Goal: Task Accomplishment & Management: Manage account settings

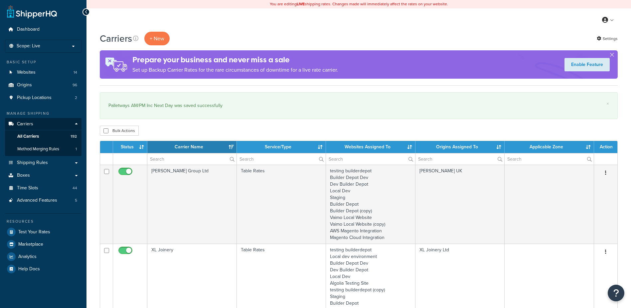
select select "15"
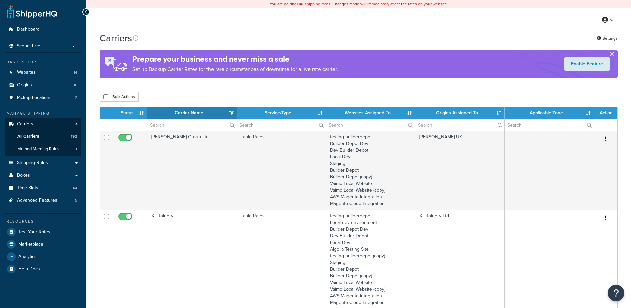
select select "15"
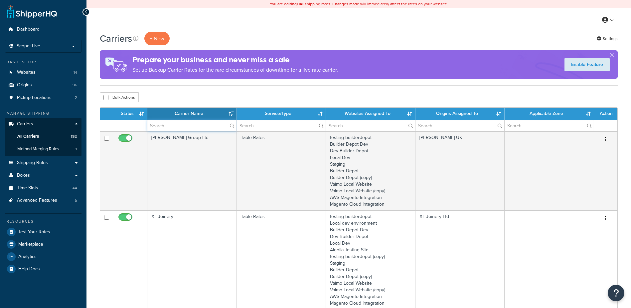
click at [164, 128] on input "text" at bounding box center [191, 125] width 89 height 11
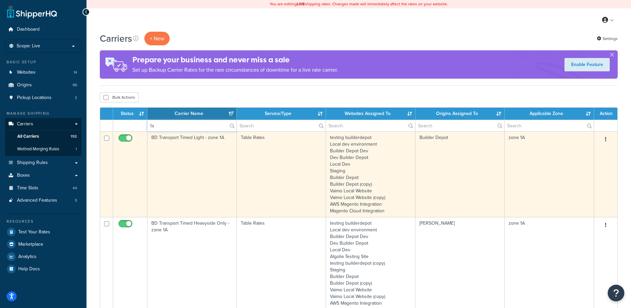
type input "1a"
click at [206, 163] on td "BD Transport Timed Light - zone 1A" at bounding box center [192, 174] width 90 height 86
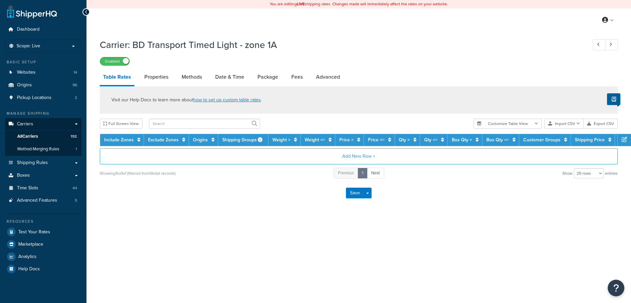
select select "25"
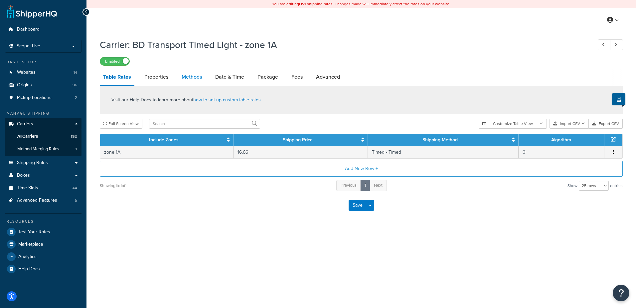
click at [188, 77] on link "Methods" at bounding box center [191, 77] width 27 height 16
select select "25"
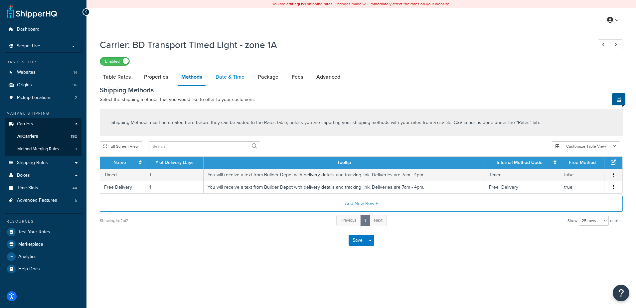
click at [230, 76] on link "Date & Time" at bounding box center [230, 77] width 36 height 16
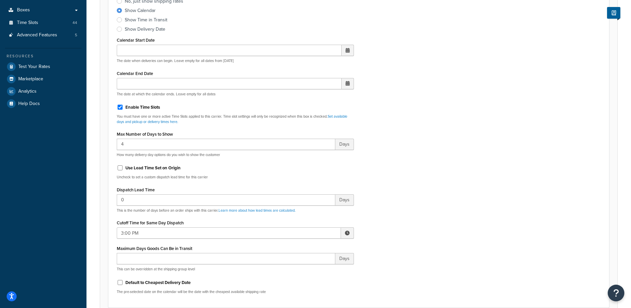
scroll to position [166, 0]
click at [344, 232] on span at bounding box center [347, 231] width 13 height 11
click at [300, 268] on span "▼" at bounding box center [298, 265] width 13 height 13
click at [299, 268] on span "▼" at bounding box center [298, 265] width 13 height 13
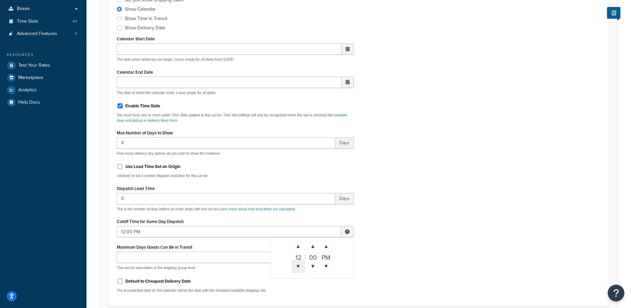
click at [299, 268] on span "▼" at bounding box center [298, 265] width 13 height 13
type input "10:00 AM"
click at [408, 239] on div "Include Delivery Date Information: No, just show shipping rates Show Calendar S…" at bounding box center [359, 140] width 494 height 313
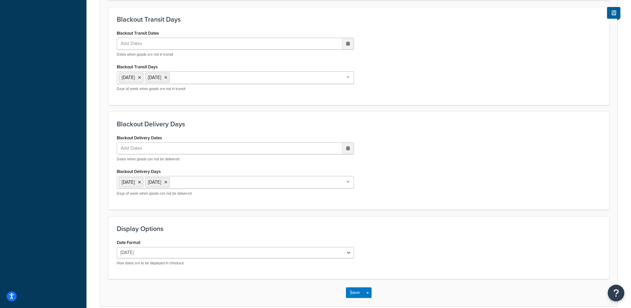
scroll to position [504, 0]
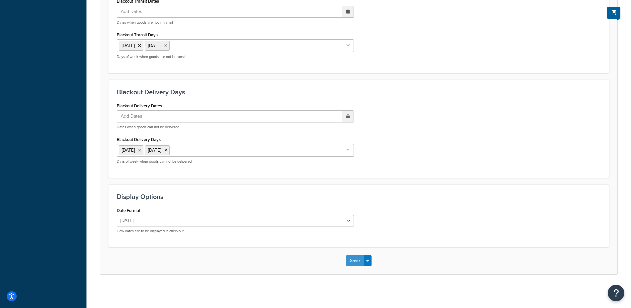
click at [357, 261] on button "Save" at bounding box center [355, 260] width 18 height 11
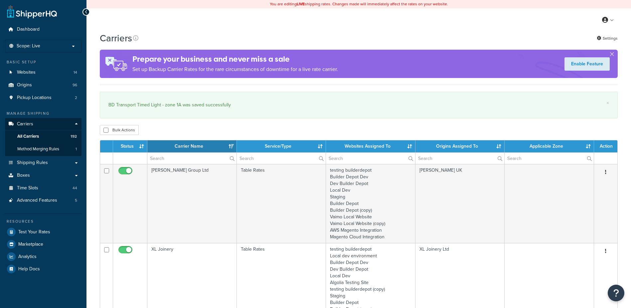
select select "15"
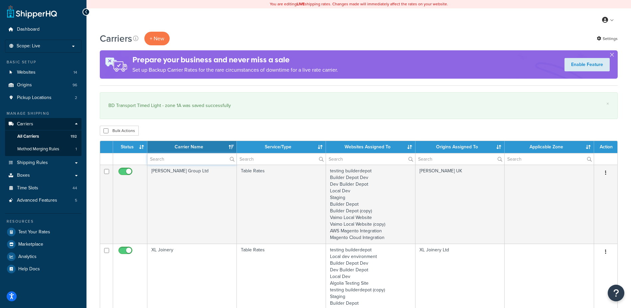
click at [168, 164] on input "text" at bounding box center [191, 158] width 89 height 11
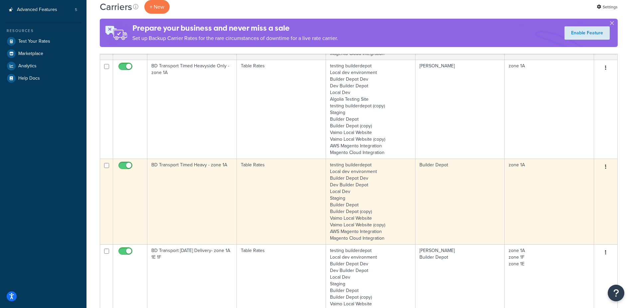
scroll to position [200, 0]
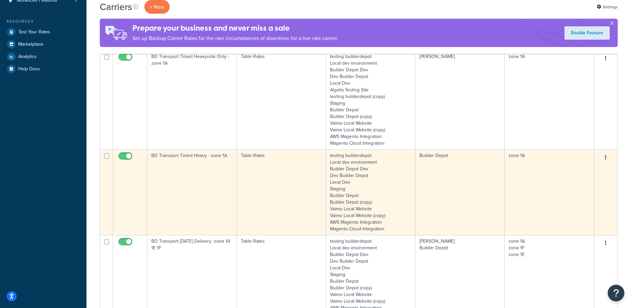
type input "1a"
click at [197, 201] on td "BD Transport Timed Heavy - zone 1A" at bounding box center [192, 192] width 90 height 86
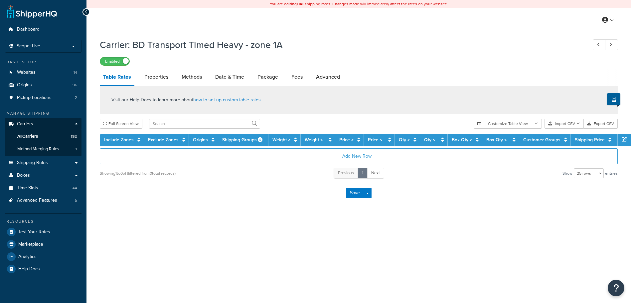
select select "25"
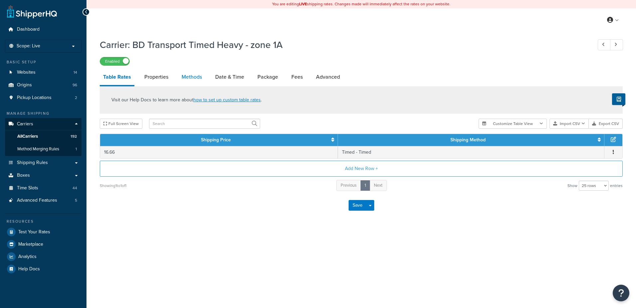
click at [187, 71] on link "Methods" at bounding box center [191, 77] width 27 height 16
select select "25"
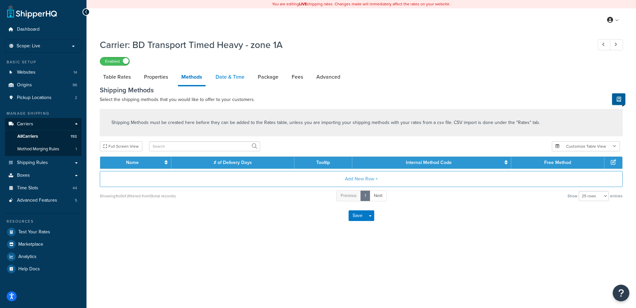
click at [229, 78] on link "Date & Time" at bounding box center [230, 77] width 36 height 16
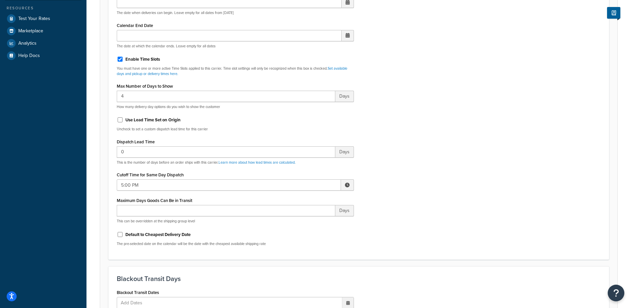
scroll to position [233, 0]
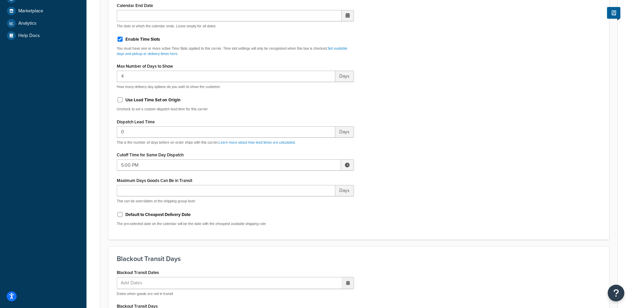
click at [347, 165] on span at bounding box center [347, 164] width 5 height 5
click at [300, 198] on span "▼" at bounding box center [298, 199] width 13 height 13
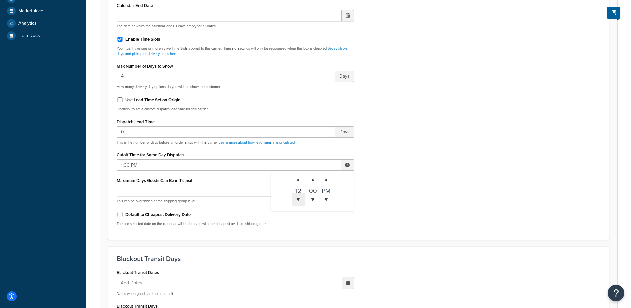
click at [300, 198] on span "▼" at bounding box center [298, 199] width 13 height 13
type input "10:00 AM"
click at [396, 177] on div "Include Delivery Date Information: No, just show shipping rates Show Calendar S…" at bounding box center [359, 74] width 494 height 313
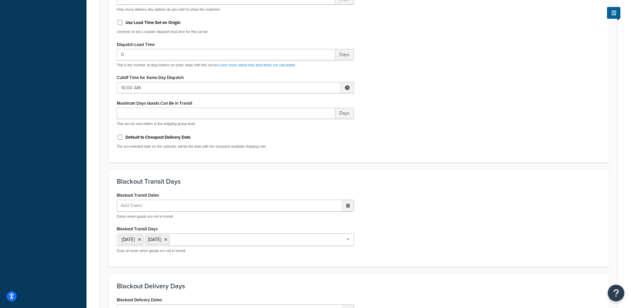
scroll to position [504, 0]
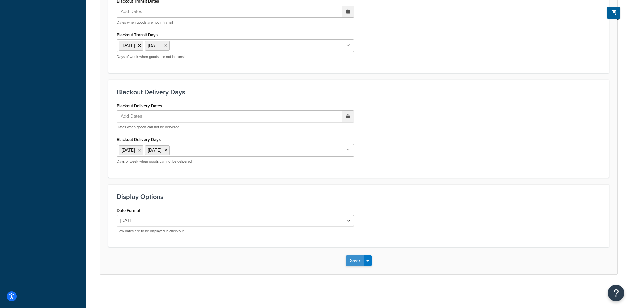
click at [353, 260] on button "Save" at bounding box center [355, 260] width 18 height 11
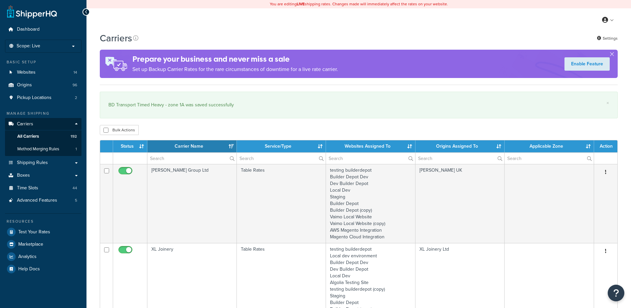
select select "15"
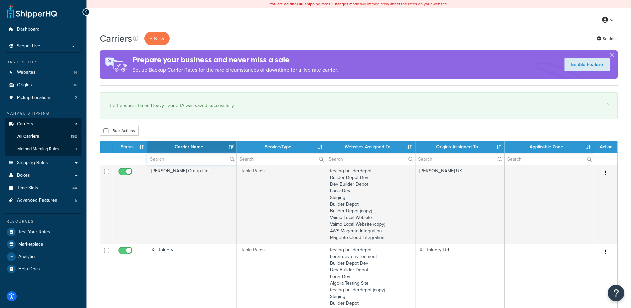
click at [160, 157] on input "text" at bounding box center [191, 158] width 89 height 11
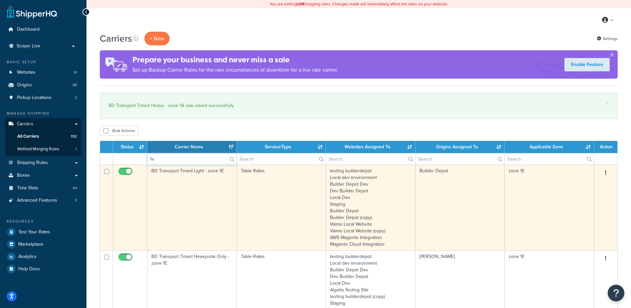
type input "1e"
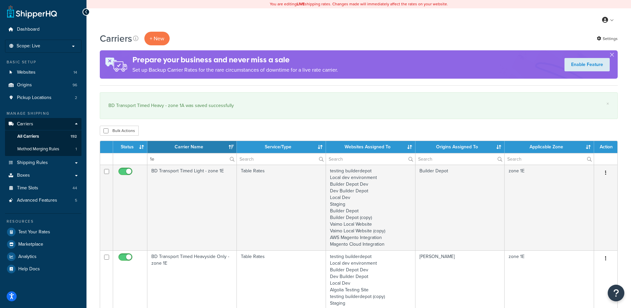
click at [190, 183] on td "BD Transport Timed Light - zone 1E" at bounding box center [192, 207] width 90 height 86
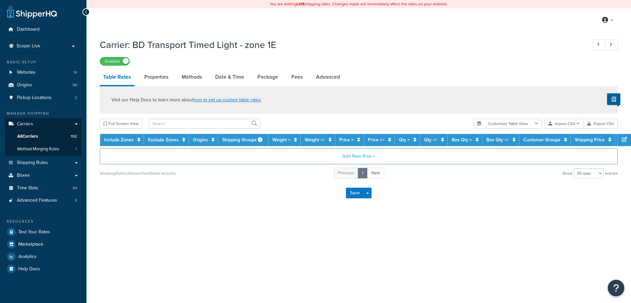
select select "25"
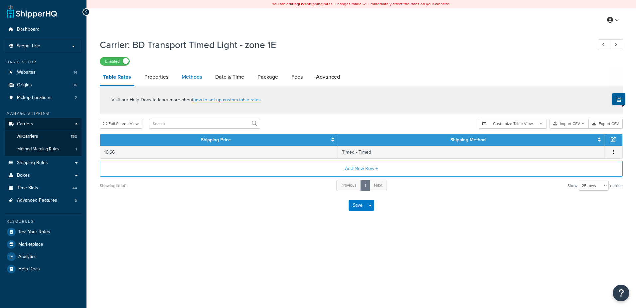
drag, startPoint x: 189, startPoint y: 71, endPoint x: 199, endPoint y: 74, distance: 10.4
click at [189, 71] on link "Methods" at bounding box center [191, 77] width 27 height 16
select select "25"
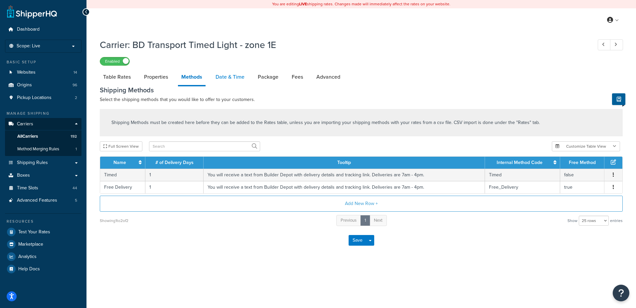
click at [234, 78] on link "Date & Time" at bounding box center [230, 77] width 36 height 16
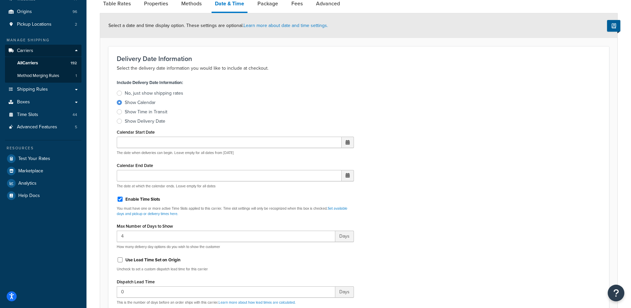
scroll to position [200, 0]
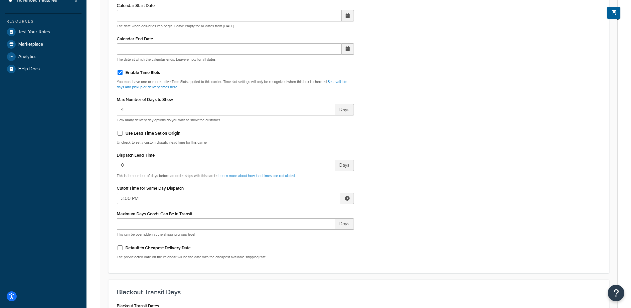
click at [345, 197] on span at bounding box center [347, 197] width 13 height 11
click at [301, 232] on span "▼" at bounding box center [298, 232] width 13 height 13
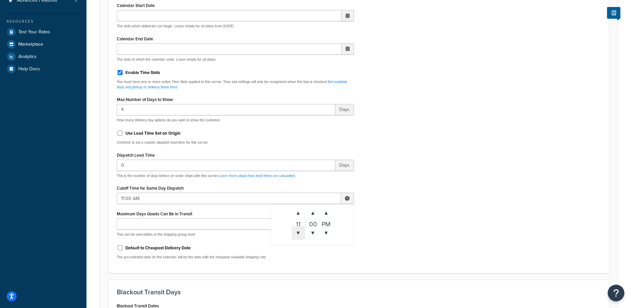
click at [301, 232] on span "▼" at bounding box center [298, 232] width 13 height 13
type input "10:00 AM"
click at [437, 215] on div "Include Delivery Date Information: No, just show shipping rates Show Calendar S…" at bounding box center [359, 107] width 494 height 313
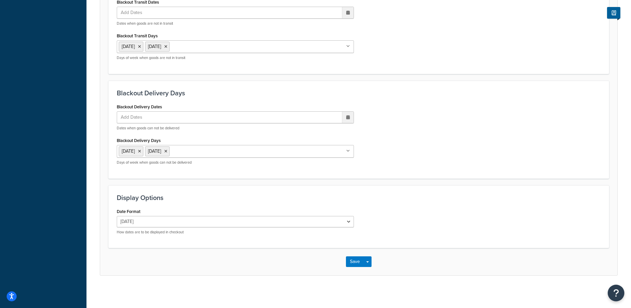
scroll to position [504, 0]
click at [356, 259] on button "Save" at bounding box center [355, 260] width 18 height 11
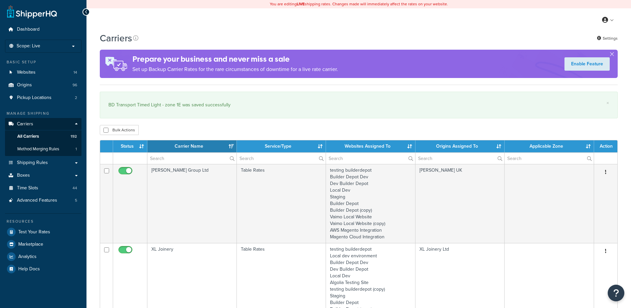
select select "15"
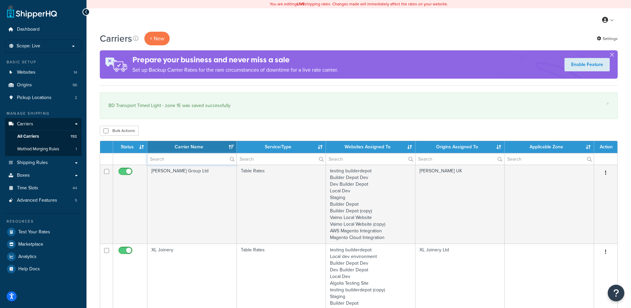
click at [171, 155] on input "text" at bounding box center [191, 158] width 89 height 11
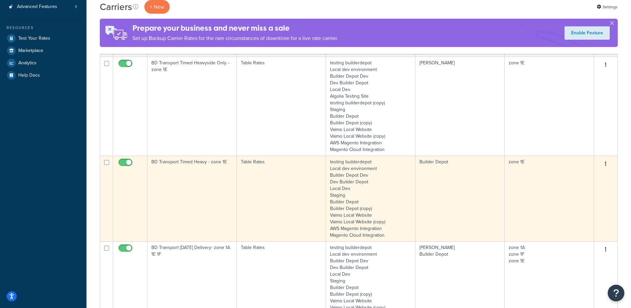
scroll to position [200, 0]
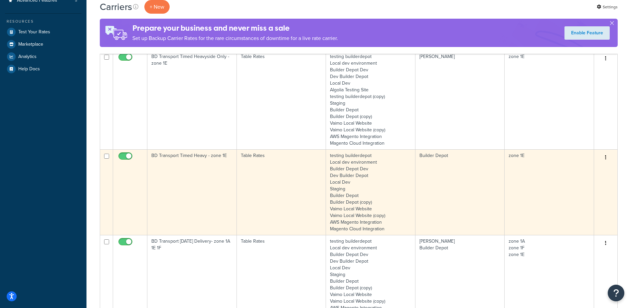
type input "1e"
click at [188, 184] on td "BD Transport Timed Heavy - zone 1E" at bounding box center [192, 192] width 90 height 86
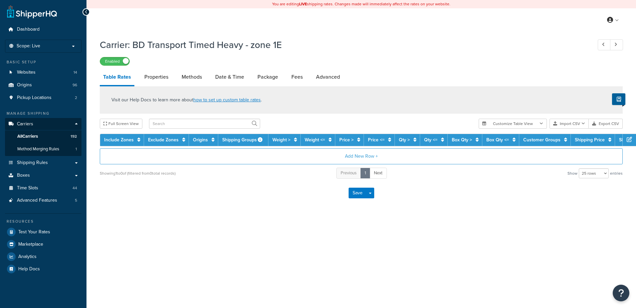
select select "25"
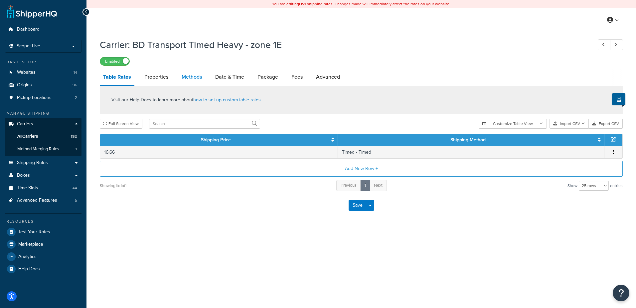
drag, startPoint x: 0, startPoint y: 0, endPoint x: 190, endPoint y: 76, distance: 205.0
click at [190, 76] on link "Methods" at bounding box center [191, 77] width 27 height 16
select select "25"
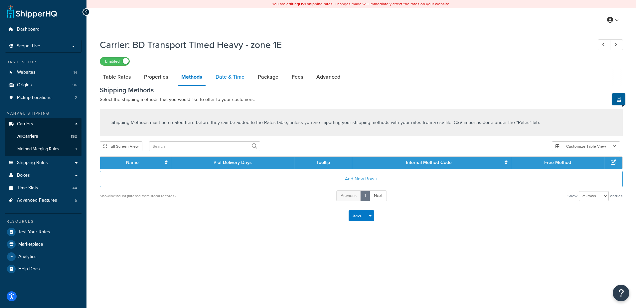
click at [229, 73] on link "Date & Time" at bounding box center [230, 77] width 36 height 16
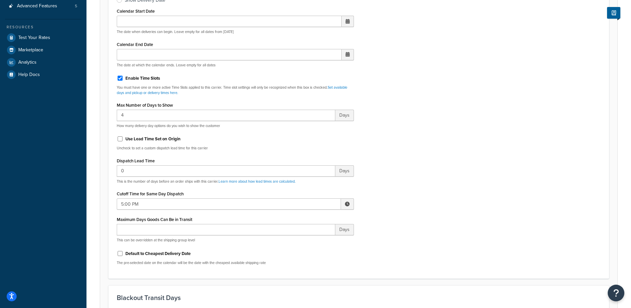
scroll to position [200, 0]
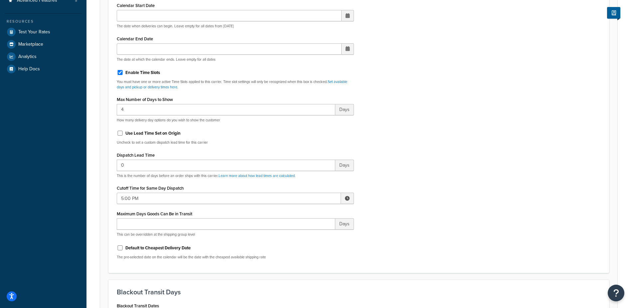
click at [349, 200] on span at bounding box center [347, 198] width 5 height 5
click at [302, 233] on span "▼" at bounding box center [298, 232] width 13 height 13
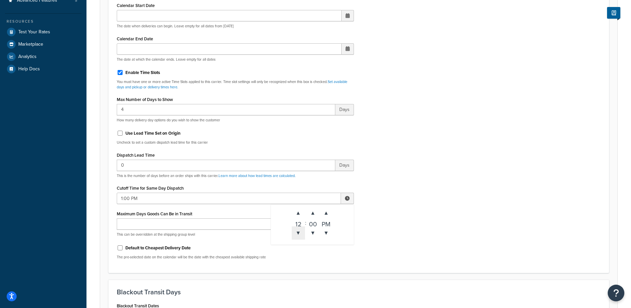
click at [302, 233] on span "▼" at bounding box center [298, 232] width 13 height 13
type input "10:00 AM"
drag, startPoint x: 417, startPoint y: 186, endPoint x: 412, endPoint y: 183, distance: 5.8
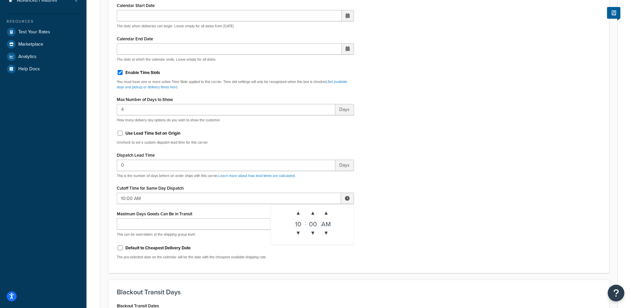
click at [416, 185] on div "Include Delivery Date Information: No, just show shipping rates Show Calendar S…" at bounding box center [359, 107] width 494 height 313
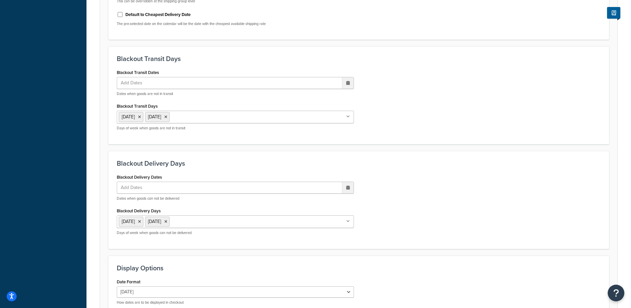
scroll to position [504, 0]
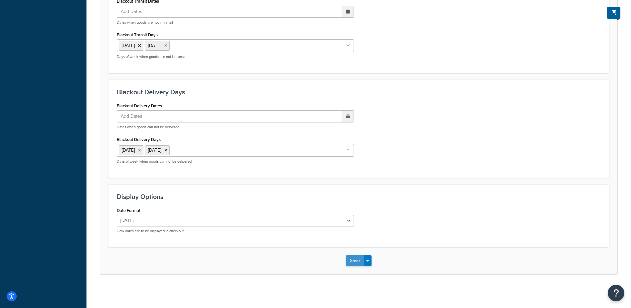
click at [355, 258] on button "Save" at bounding box center [355, 260] width 18 height 11
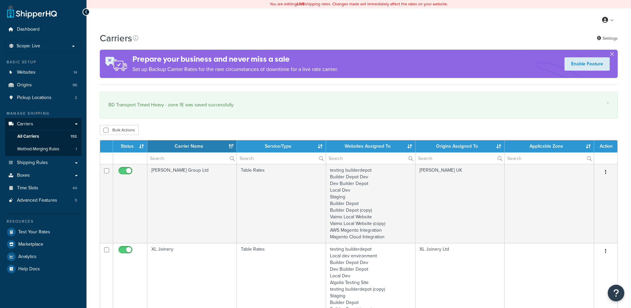
select select "15"
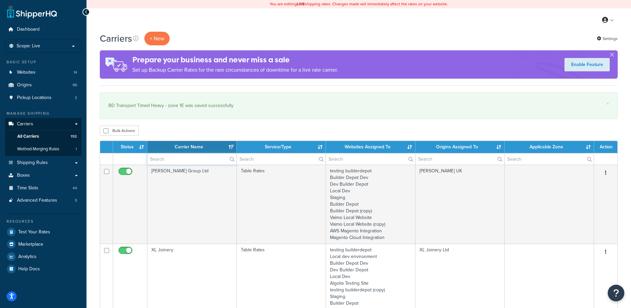
click at [156, 159] on input "text" at bounding box center [191, 158] width 89 height 11
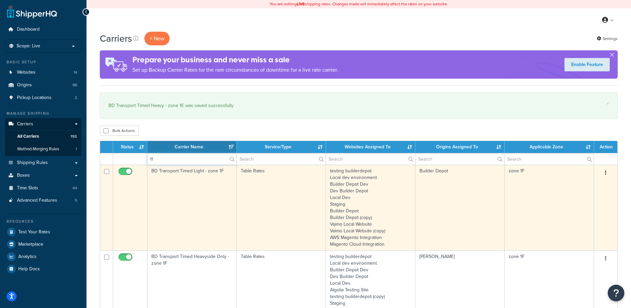
type input "1f"
click at [191, 195] on td "BD Transport Timed Light - zone 1F" at bounding box center [192, 207] width 90 height 86
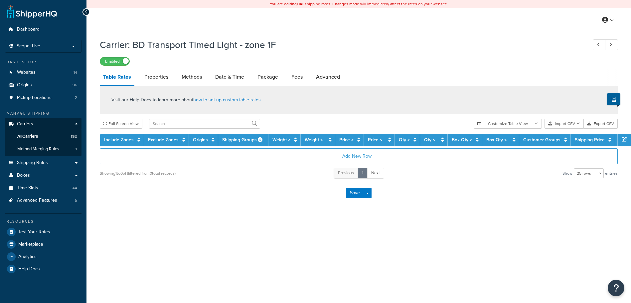
select select "25"
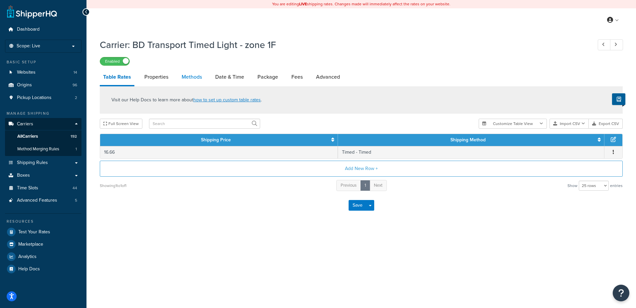
click at [195, 76] on link "Methods" at bounding box center [191, 77] width 27 height 16
select select "25"
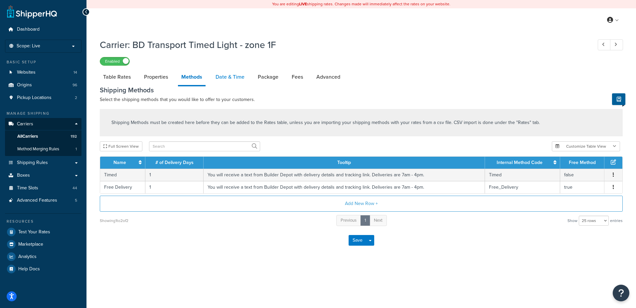
click at [227, 75] on link "Date & Time" at bounding box center [230, 77] width 36 height 16
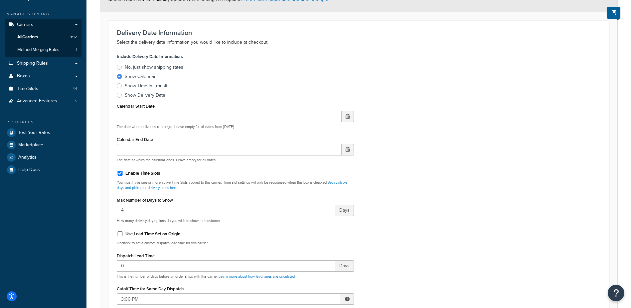
scroll to position [233, 0]
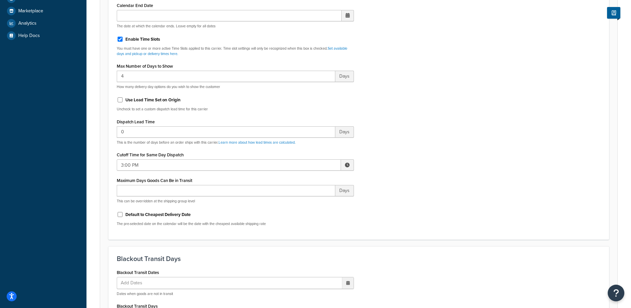
click at [349, 165] on span at bounding box center [347, 164] width 13 height 11
click at [303, 202] on span "▼" at bounding box center [298, 199] width 13 height 13
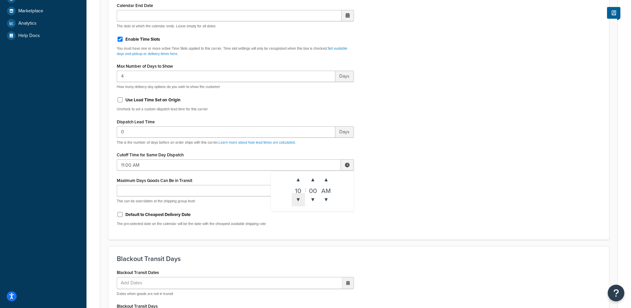
click at [303, 202] on span "▼" at bounding box center [298, 199] width 13 height 13
type input "10:00 AM"
click at [399, 175] on div "Include Delivery Date Information: No, just show shipping rates Show Calendar S…" at bounding box center [359, 74] width 494 height 313
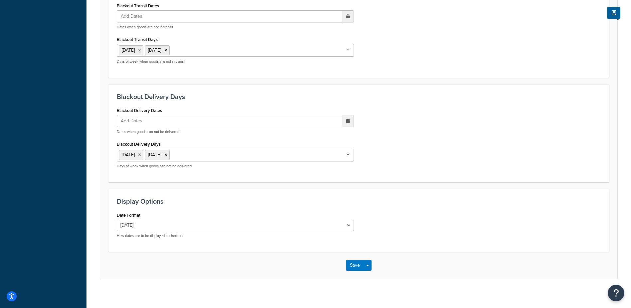
scroll to position [504, 0]
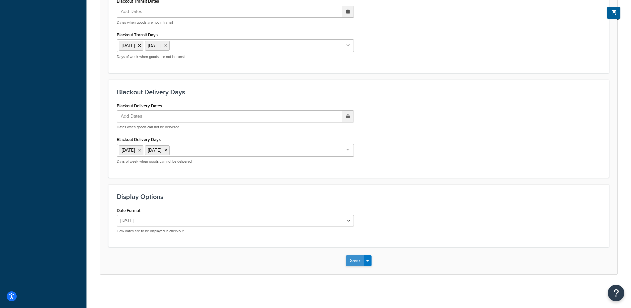
click at [352, 260] on button "Save" at bounding box center [355, 260] width 18 height 11
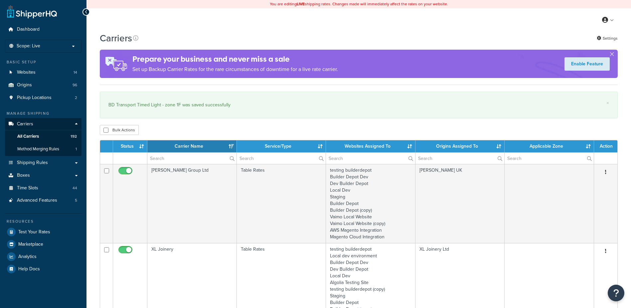
select select "15"
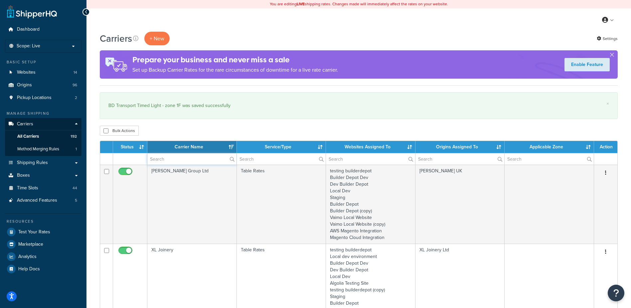
click at [163, 159] on input "text" at bounding box center [191, 158] width 89 height 11
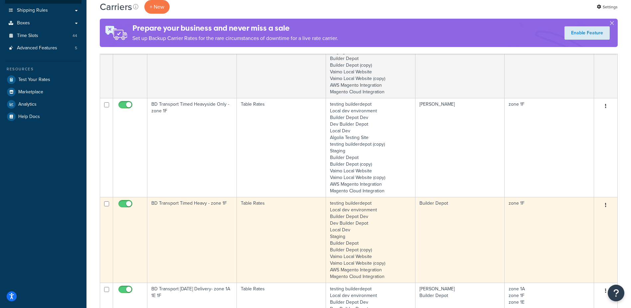
scroll to position [200, 0]
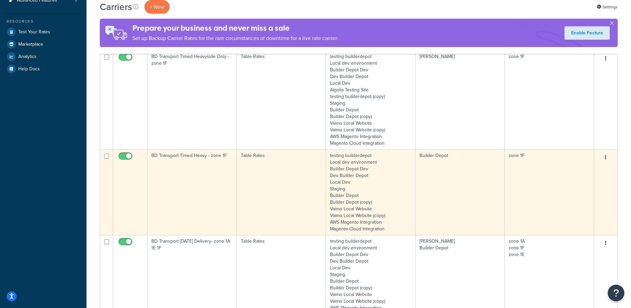
type input "1f"
click at [187, 179] on td "BD Transport Timed Heavy - zone 1F" at bounding box center [192, 192] width 90 height 86
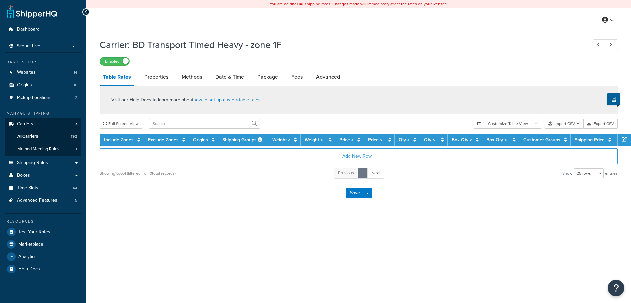
select select "25"
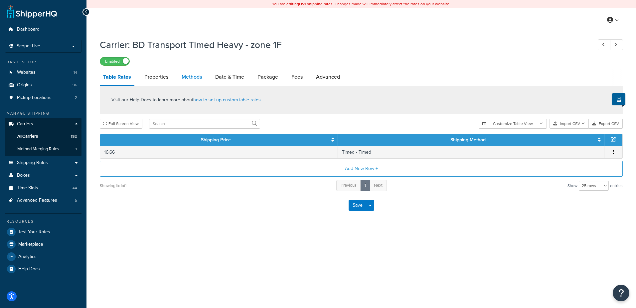
click at [186, 75] on link "Methods" at bounding box center [191, 77] width 27 height 16
select select "25"
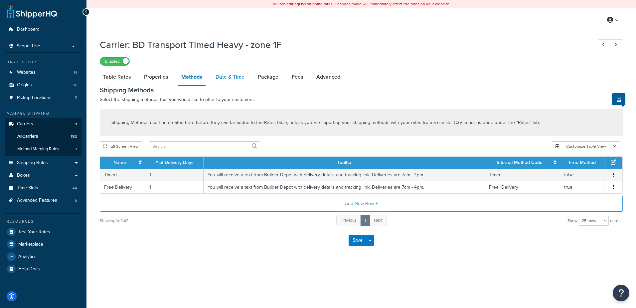
click at [236, 77] on link "Date & Time" at bounding box center [230, 77] width 36 height 16
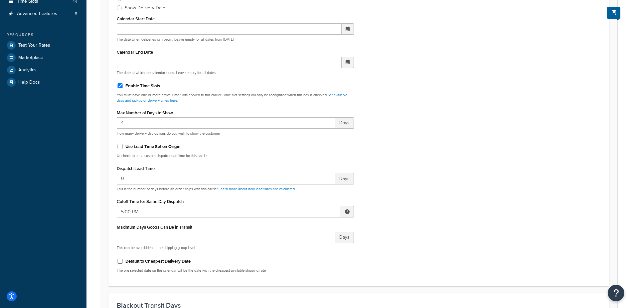
scroll to position [200, 0]
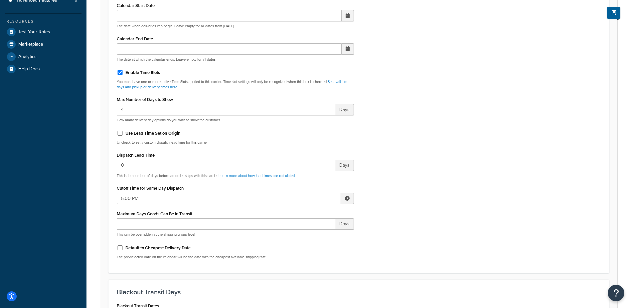
click at [350, 198] on span at bounding box center [347, 197] width 13 height 11
click at [296, 236] on span "▼" at bounding box center [298, 232] width 13 height 13
click at [296, 235] on span "▼" at bounding box center [298, 232] width 13 height 13
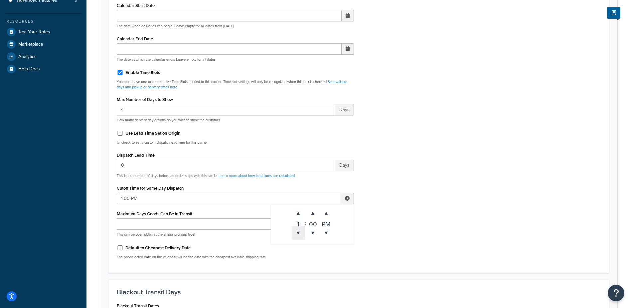
click at [296, 235] on span "▼" at bounding box center [298, 232] width 13 height 13
type input "10:00 AM"
click at [260, 236] on p "This can be overridden at the shipping group level" at bounding box center [235, 234] width 237 height 5
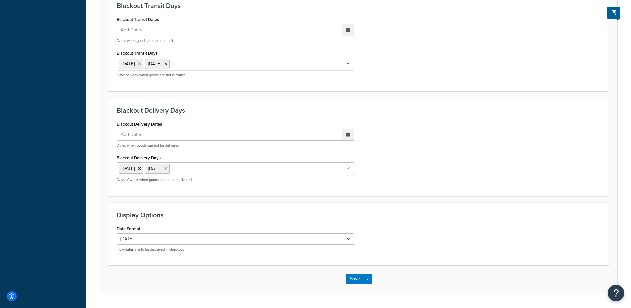
scroll to position [504, 0]
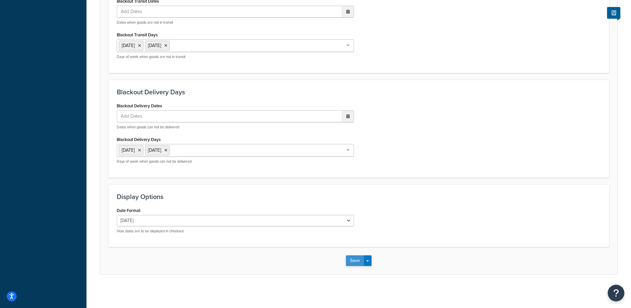
click at [354, 263] on button "Save" at bounding box center [355, 260] width 18 height 11
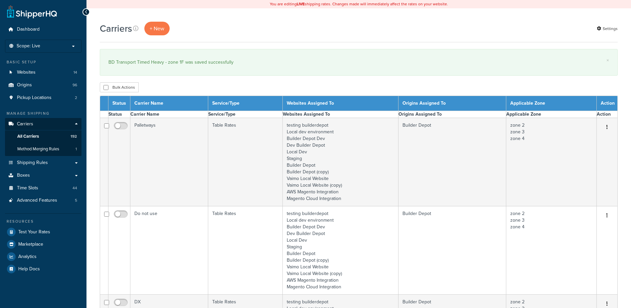
select select "15"
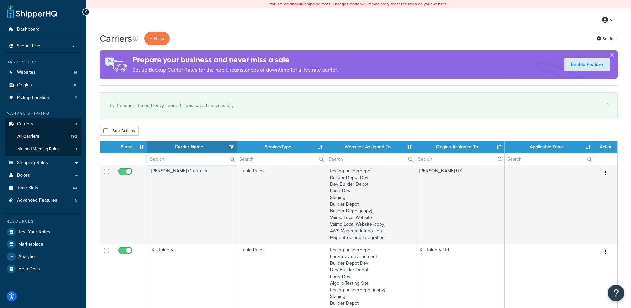
click at [158, 162] on input "text" at bounding box center [191, 158] width 89 height 11
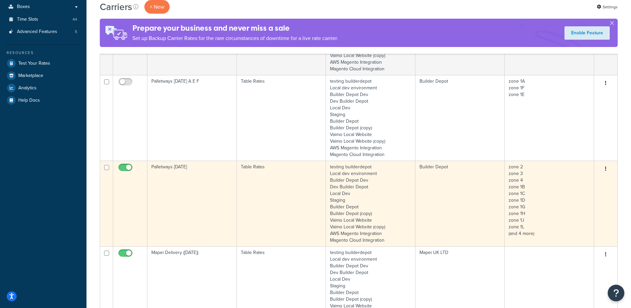
scroll to position [200, 0]
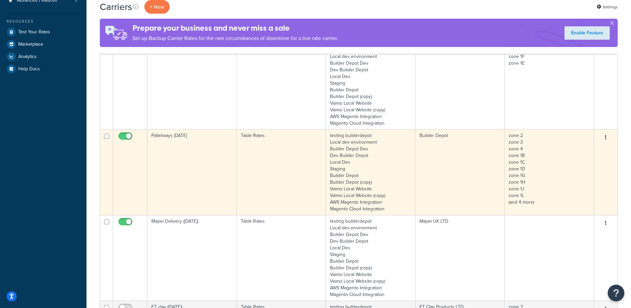
type input "[DATE]"
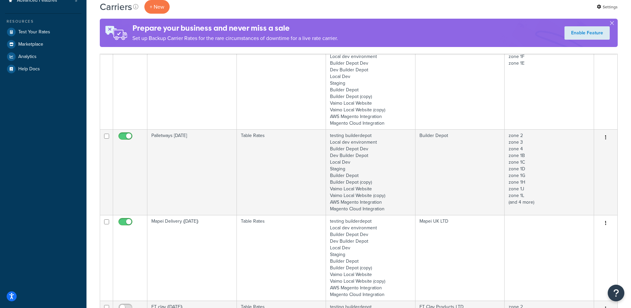
click at [264, 160] on td "Table Rates" at bounding box center [282, 172] width 90 height 86
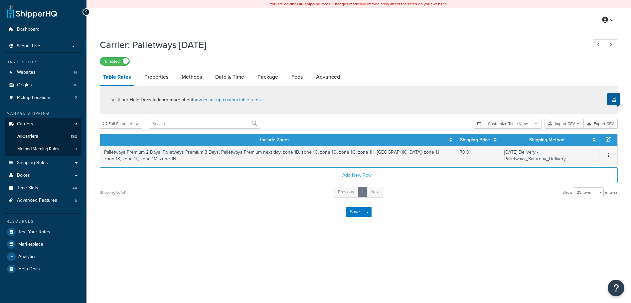
select select "25"
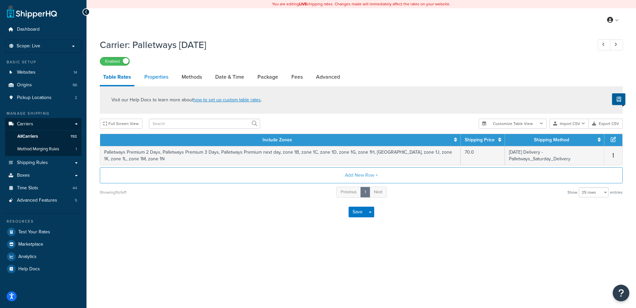
click at [157, 75] on link "Properties" at bounding box center [156, 77] width 31 height 16
select select "HIGHEST"
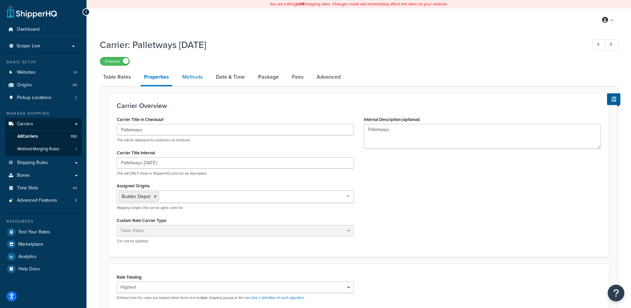
click at [193, 73] on link "Methods" at bounding box center [192, 77] width 27 height 16
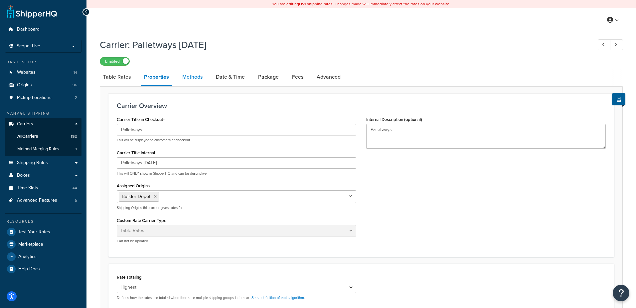
select select "25"
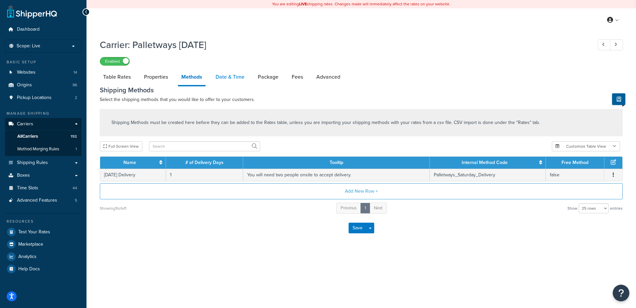
click at [229, 74] on link "Date & Time" at bounding box center [230, 77] width 36 height 16
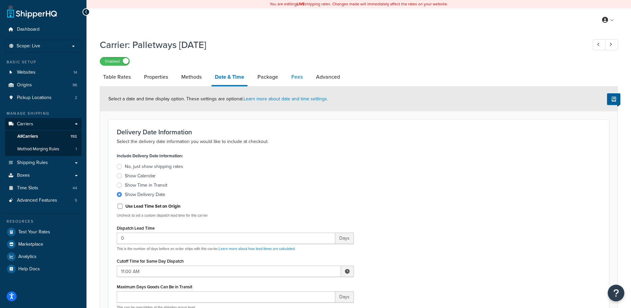
click at [297, 76] on link "Fees" at bounding box center [297, 77] width 18 height 16
select select "AFTER"
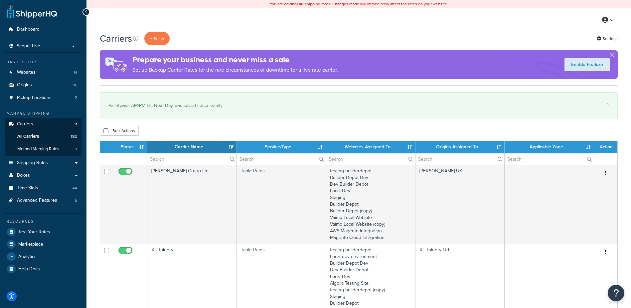
select select "15"
click at [174, 162] on input "text" at bounding box center [191, 158] width 89 height 11
click at [33, 162] on span "Shipping Rules" at bounding box center [32, 163] width 31 height 6
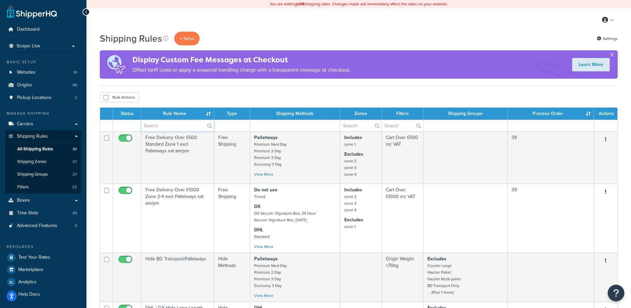
click at [153, 124] on input "text" at bounding box center [177, 125] width 73 height 11
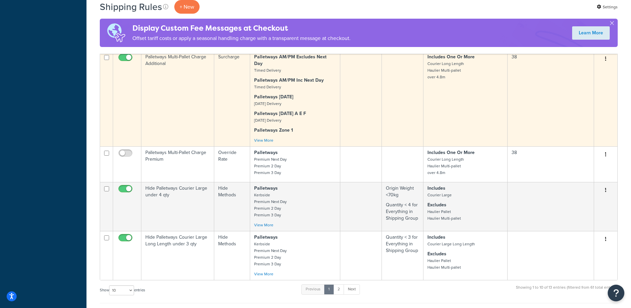
scroll to position [499, 0]
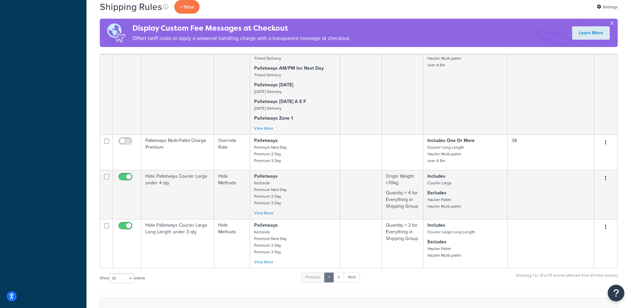
type input "palletways"
click at [341, 272] on link "2" at bounding box center [339, 277] width 11 height 10
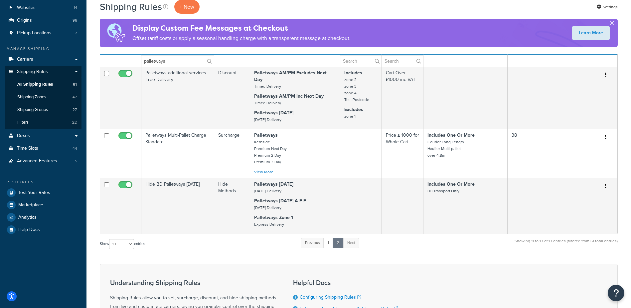
scroll to position [77, 0]
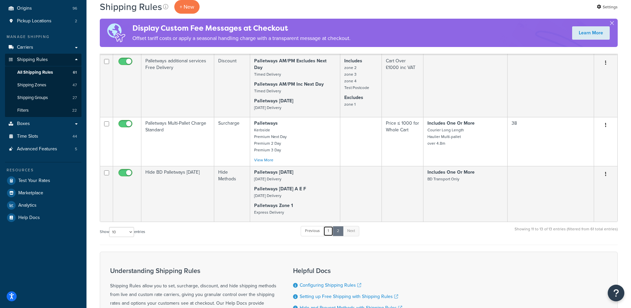
click at [332, 229] on link "1" at bounding box center [329, 231] width 10 height 10
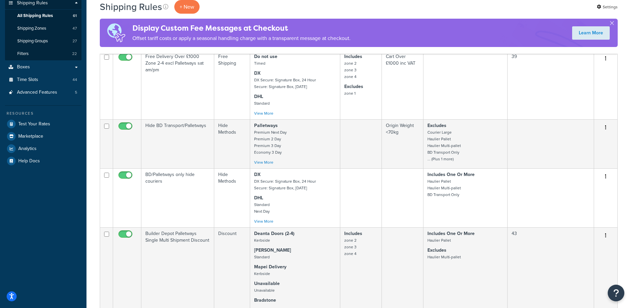
scroll to position [0, 0]
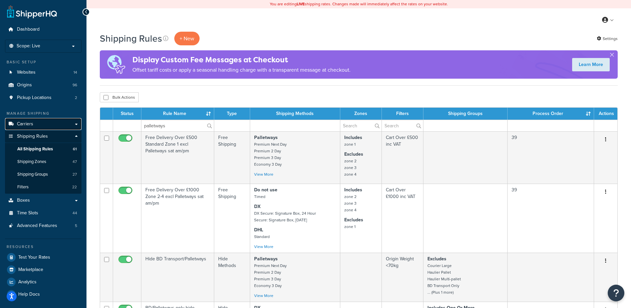
click at [28, 123] on span "Carriers" at bounding box center [25, 124] width 16 height 6
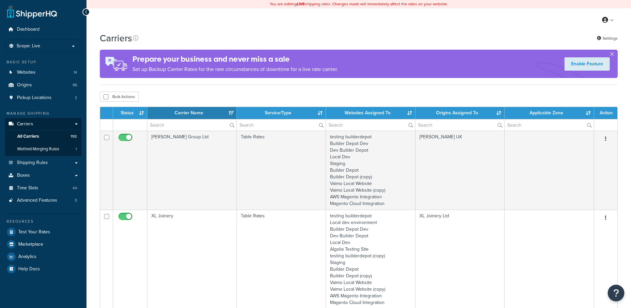
select select "15"
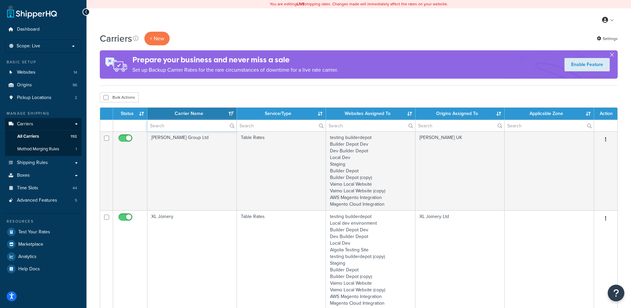
click at [169, 123] on input "text" at bounding box center [191, 125] width 89 height 11
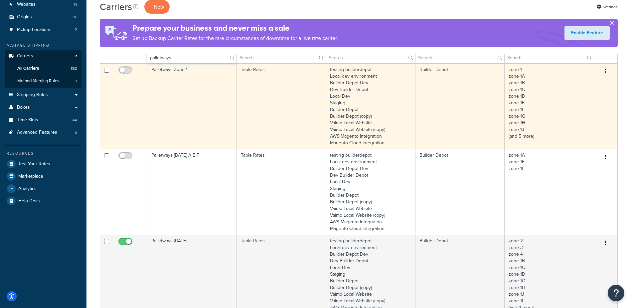
scroll to position [166, 0]
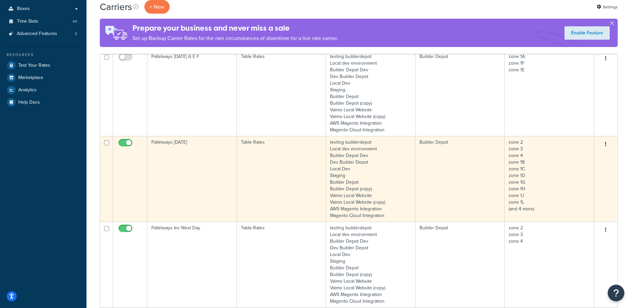
type input "palletways"
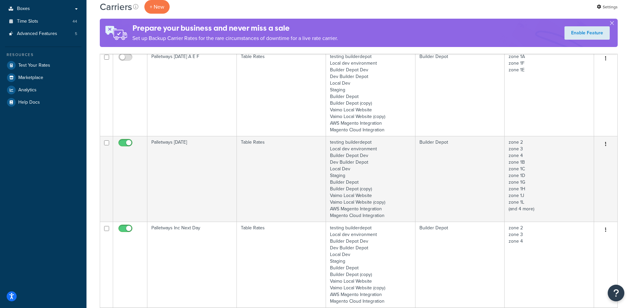
click at [194, 167] on td "Palletways [DATE]" at bounding box center [192, 179] width 90 height 86
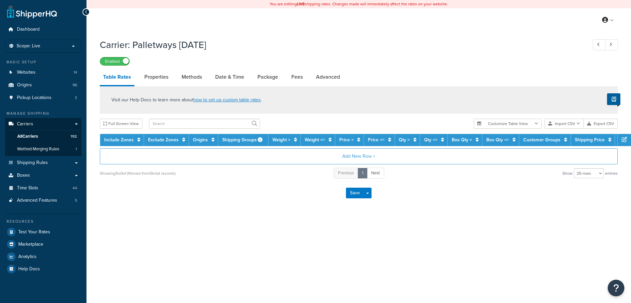
select select "25"
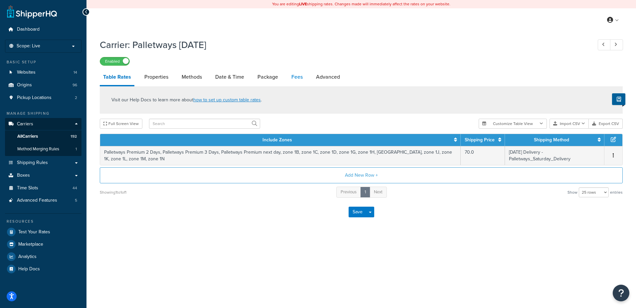
click at [301, 74] on link "Fees" at bounding box center [297, 77] width 18 height 16
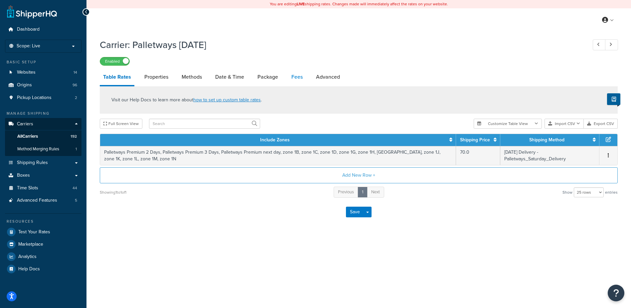
select select "AFTER"
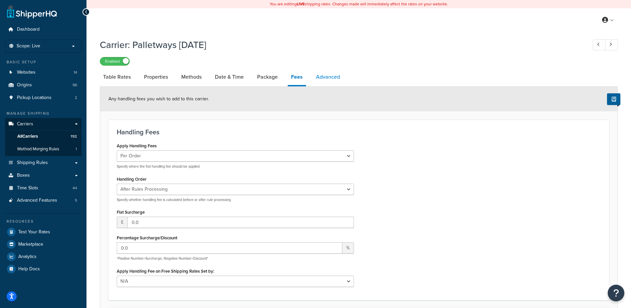
click at [316, 74] on link "Advanced" at bounding box center [328, 77] width 31 height 16
select select "false"
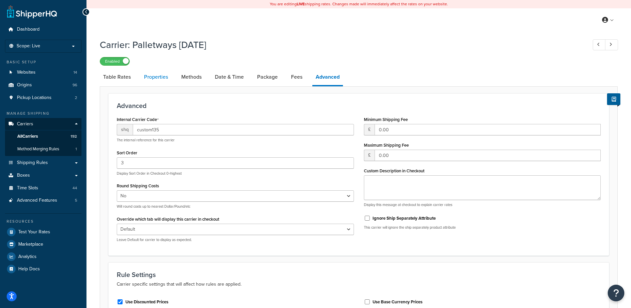
click at [149, 76] on link "Properties" at bounding box center [156, 77] width 31 height 16
select select "HIGHEST"
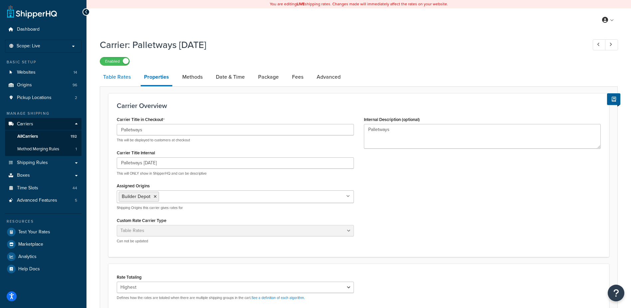
click at [118, 80] on link "Table Rates" at bounding box center [117, 77] width 34 height 16
select select "25"
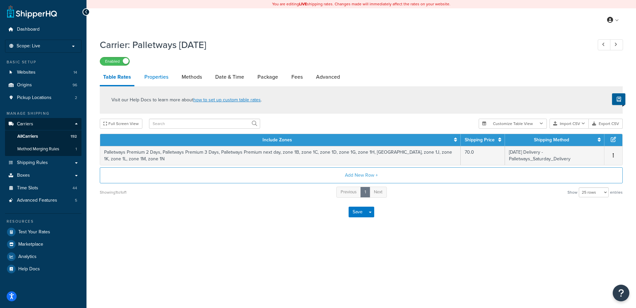
click at [151, 74] on link "Properties" at bounding box center [156, 77] width 31 height 16
select select "HIGHEST"
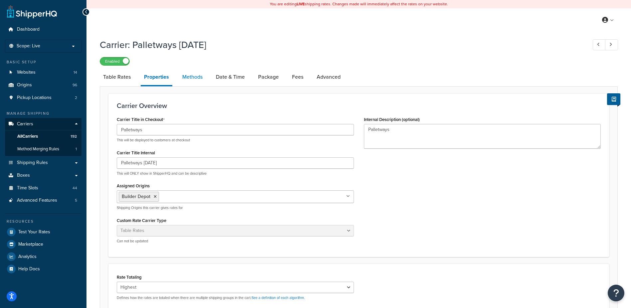
click at [192, 76] on link "Methods" at bounding box center [192, 77] width 27 height 16
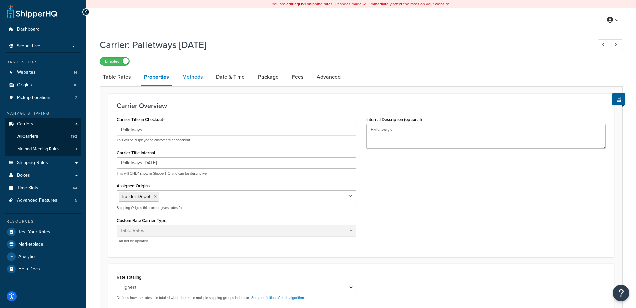
select select "25"
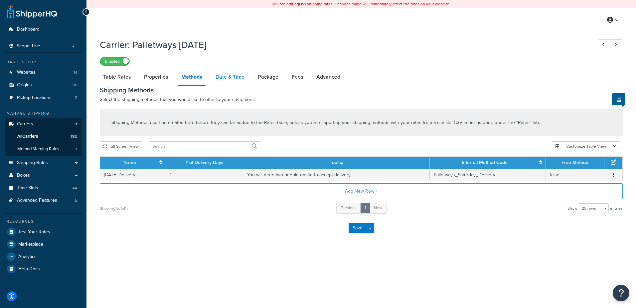
click at [220, 75] on link "Date & Time" at bounding box center [230, 77] width 36 height 16
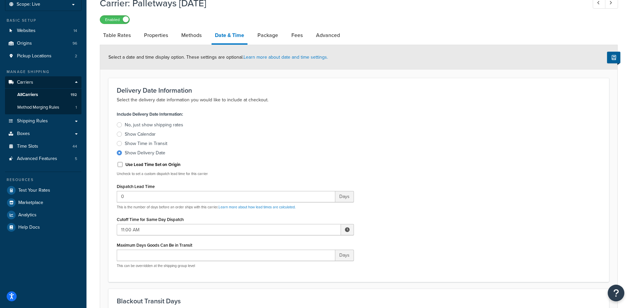
scroll to position [31, 0]
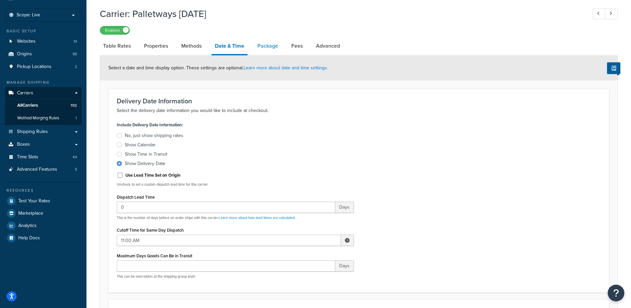
click at [268, 42] on link "Package" at bounding box center [267, 46] width 27 height 16
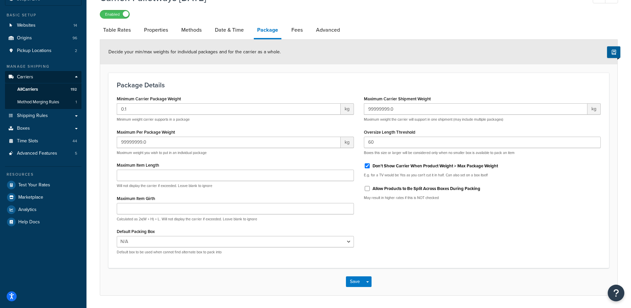
scroll to position [31, 0]
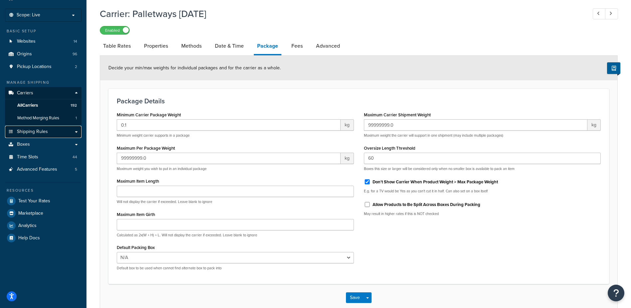
click at [34, 130] on span "Shipping Rules" at bounding box center [32, 132] width 31 height 6
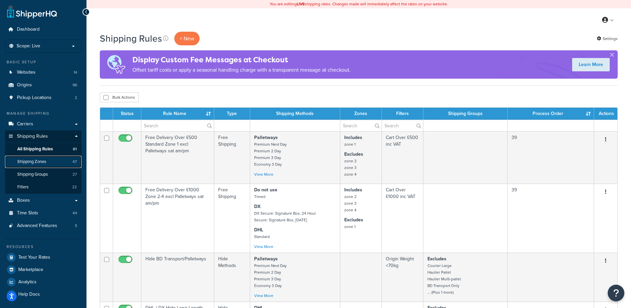
click at [45, 163] on span "Shipping Zones" at bounding box center [31, 162] width 29 height 6
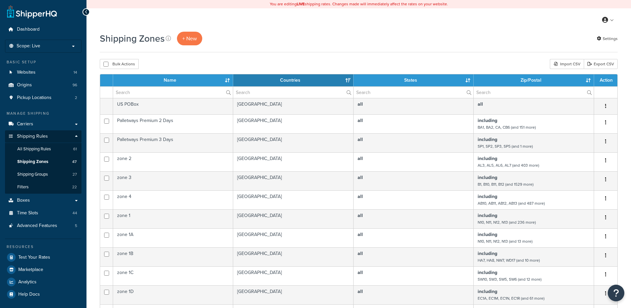
select select "15"
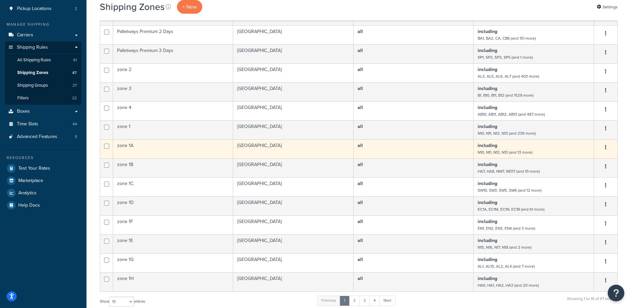
scroll to position [133, 0]
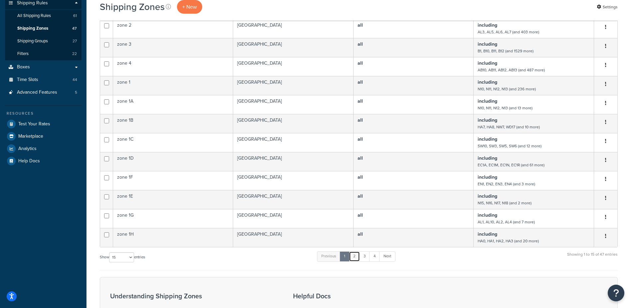
click at [356, 256] on link "2" at bounding box center [354, 256] width 11 height 10
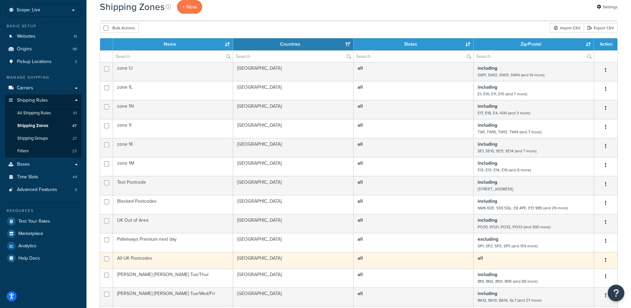
scroll to position [33, 0]
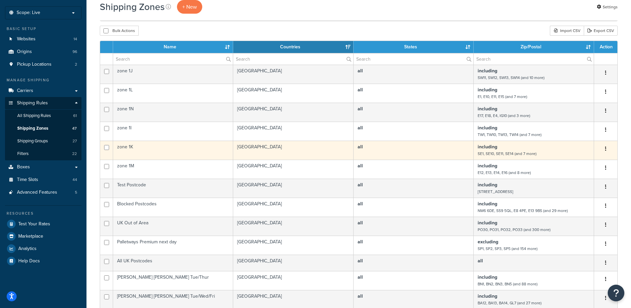
click at [380, 148] on td "all" at bounding box center [414, 149] width 120 height 19
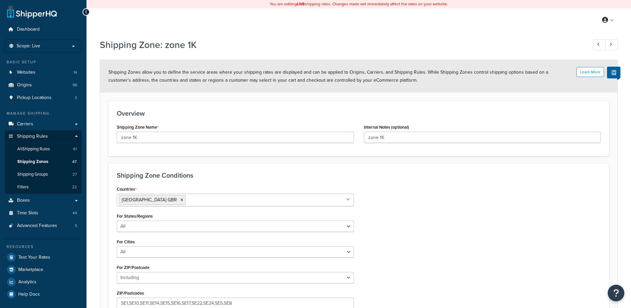
select select "including"
click at [34, 124] on link "Carriers" at bounding box center [43, 124] width 77 height 12
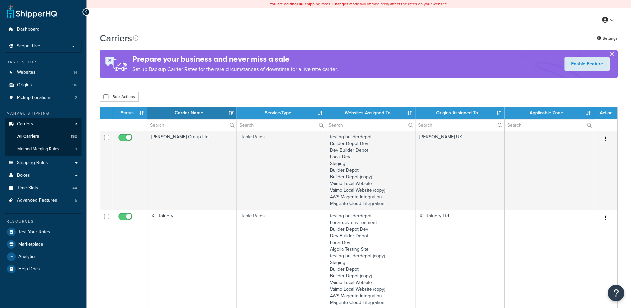
select select "15"
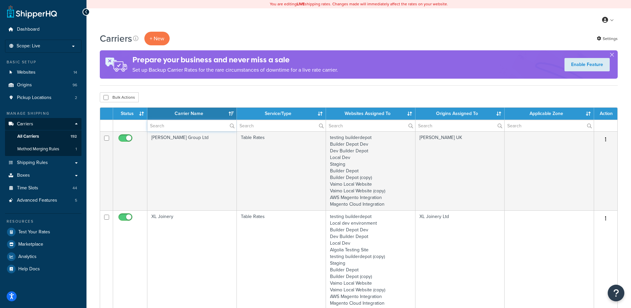
click at [159, 124] on input "text" at bounding box center [191, 125] width 89 height 11
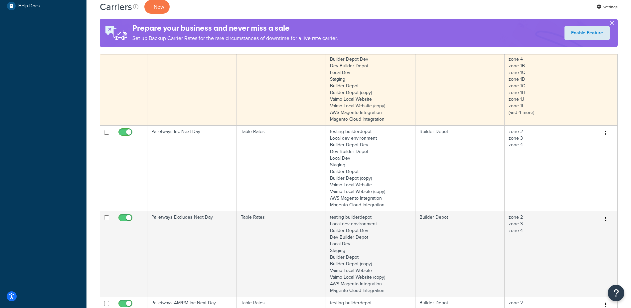
scroll to position [266, 0]
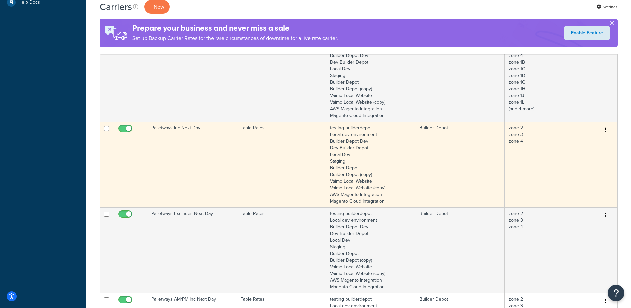
type input "palletways"
click at [199, 149] on td "Palletways Inc Next Day" at bounding box center [192, 164] width 90 height 86
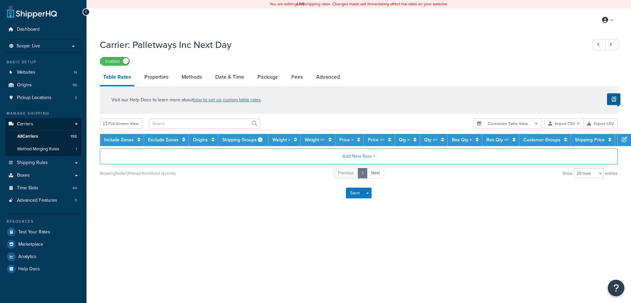
select select "25"
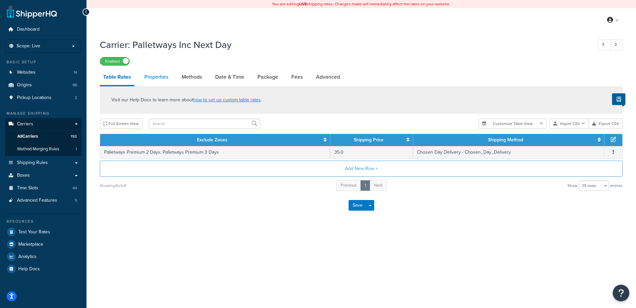
click at [151, 79] on link "Properties" at bounding box center [156, 77] width 31 height 16
select select "HIGHEST"
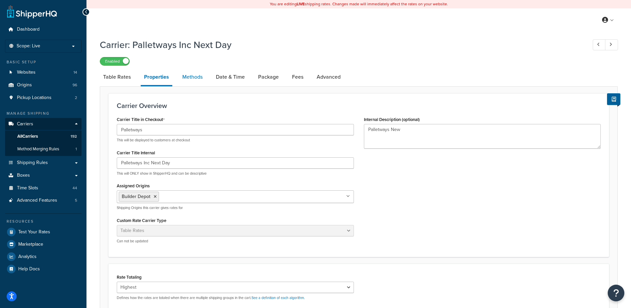
click at [191, 75] on link "Methods" at bounding box center [192, 77] width 27 height 16
select select "25"
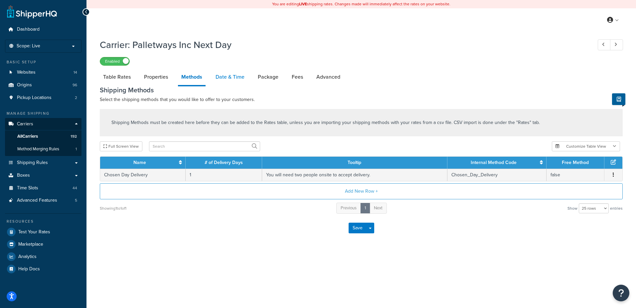
click at [227, 76] on link "Date & Time" at bounding box center [230, 77] width 36 height 16
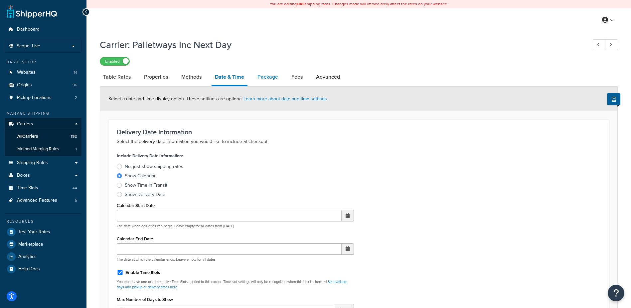
click at [271, 80] on link "Package" at bounding box center [267, 77] width 27 height 16
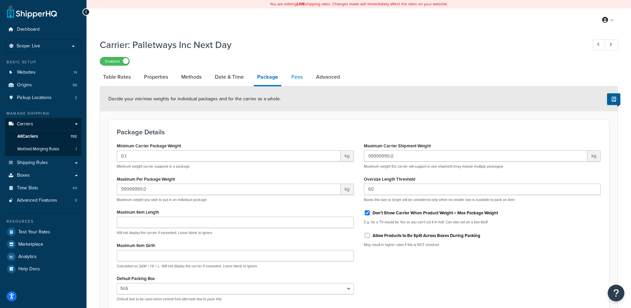
click at [294, 80] on link "Fees" at bounding box center [297, 77] width 18 height 16
select select "AFTER"
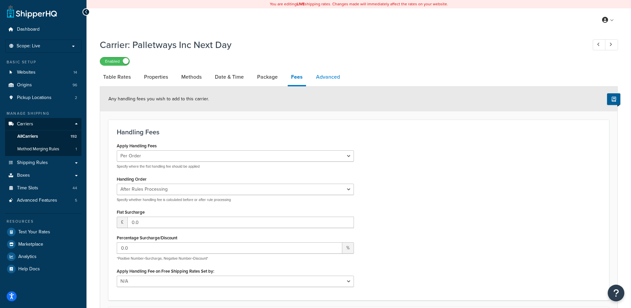
click at [324, 74] on link "Advanced" at bounding box center [328, 77] width 31 height 16
select select "false"
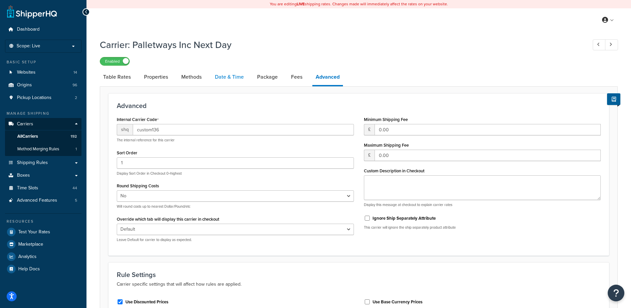
click at [225, 77] on link "Date & Time" at bounding box center [230, 77] width 36 height 16
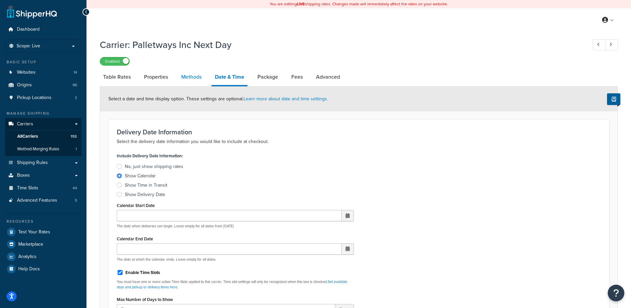
click at [194, 79] on link "Methods" at bounding box center [191, 77] width 27 height 16
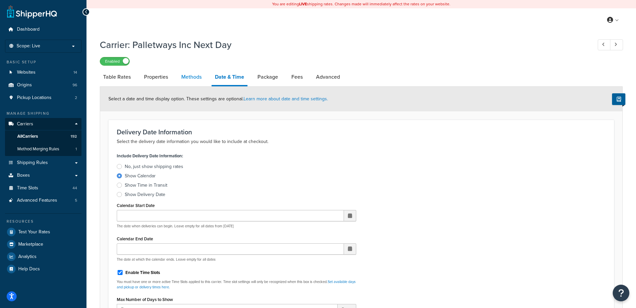
select select "25"
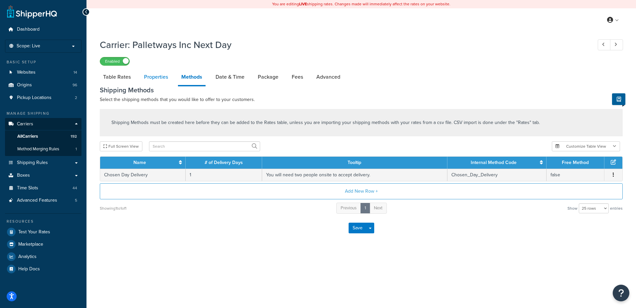
click at [159, 78] on link "Properties" at bounding box center [156, 77] width 31 height 16
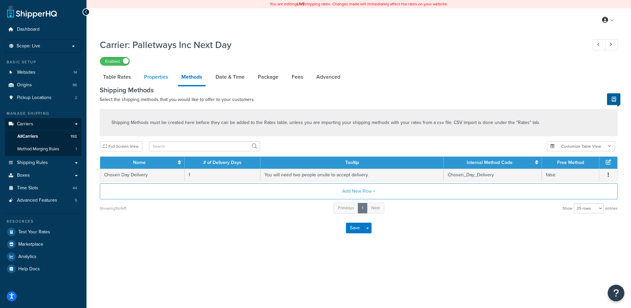
select select "HIGHEST"
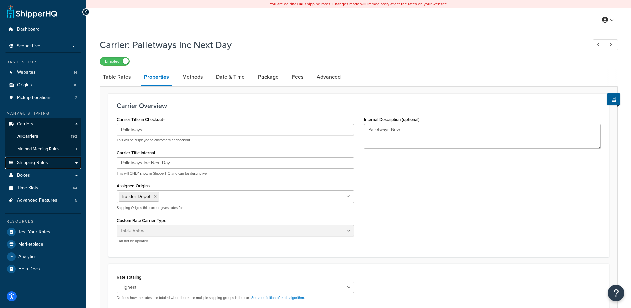
click at [39, 161] on span "Shipping Rules" at bounding box center [32, 163] width 31 height 6
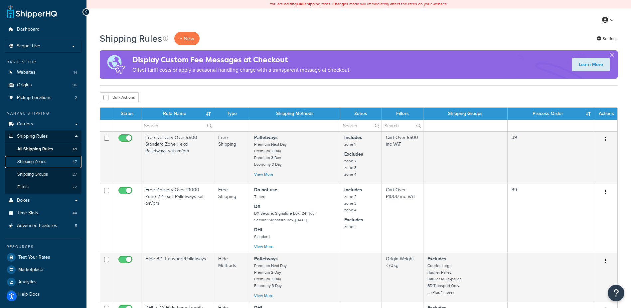
click at [39, 159] on span "Shipping Zones" at bounding box center [31, 162] width 29 height 6
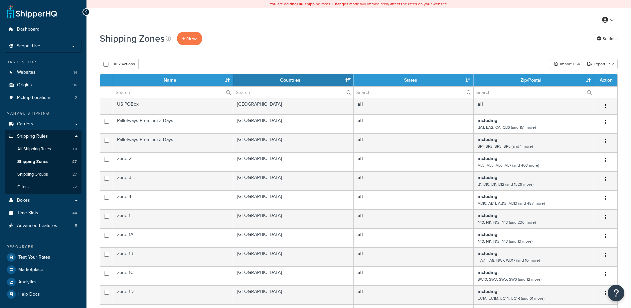
select select "15"
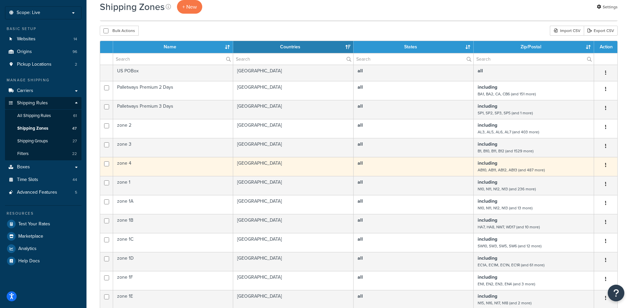
scroll to position [67, 0]
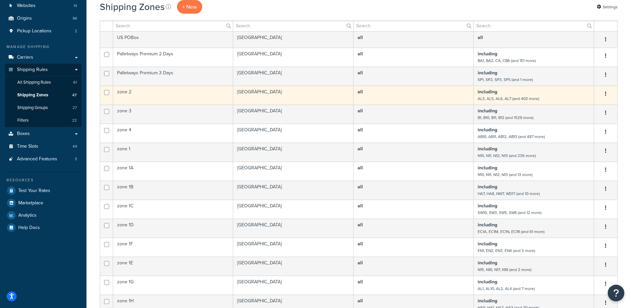
click at [258, 93] on td "[GEOGRAPHIC_DATA]" at bounding box center [293, 95] width 120 height 19
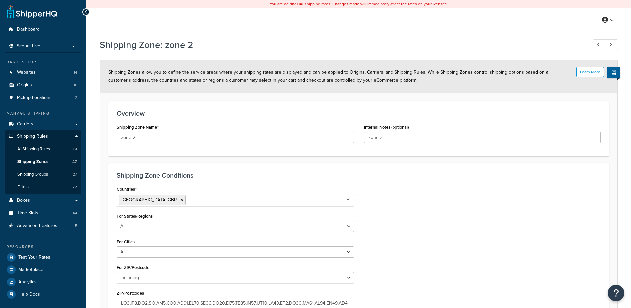
select select "including"
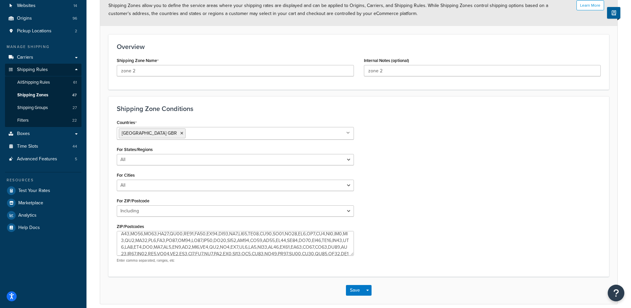
scroll to position [47, 0]
click at [41, 95] on span "Shipping Zones" at bounding box center [32, 95] width 31 height 6
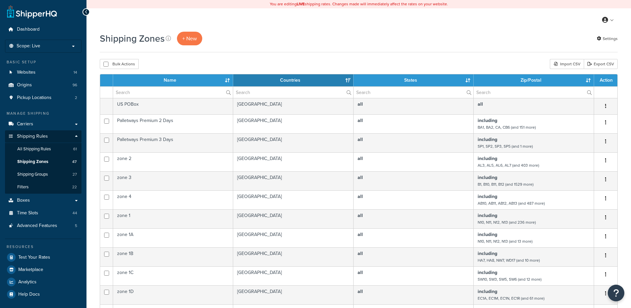
select select "15"
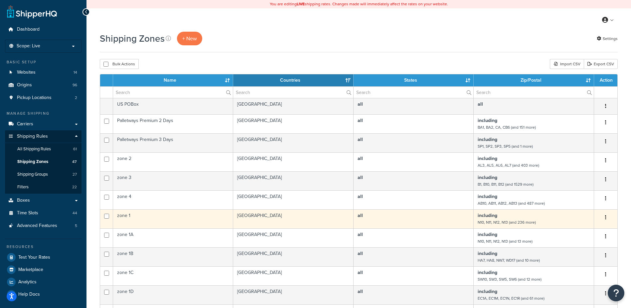
click at [416, 216] on td "all" at bounding box center [414, 218] width 120 height 19
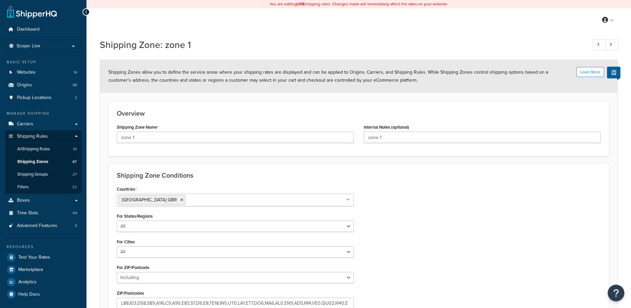
select select "including"
click at [41, 173] on span "Shipping Groups" at bounding box center [32, 174] width 31 height 6
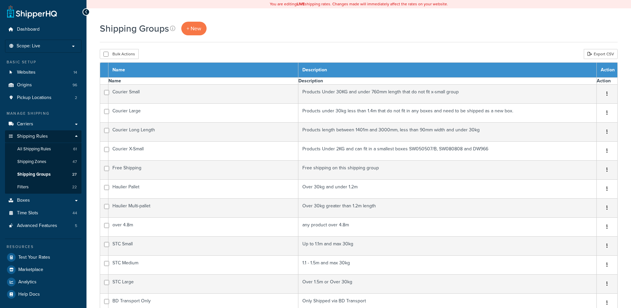
select select "15"
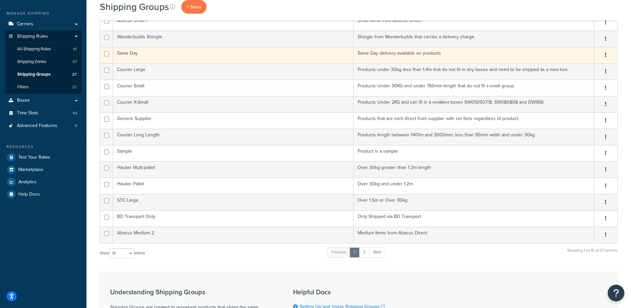
scroll to position [133, 0]
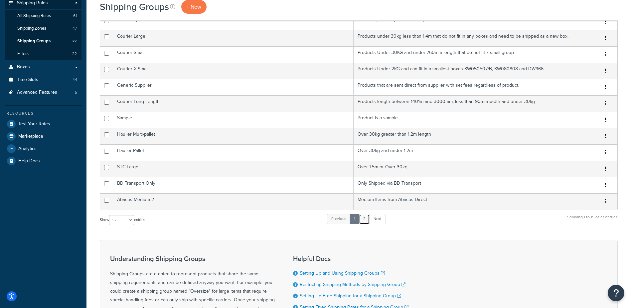
click at [364, 217] on link "2" at bounding box center [364, 219] width 11 height 10
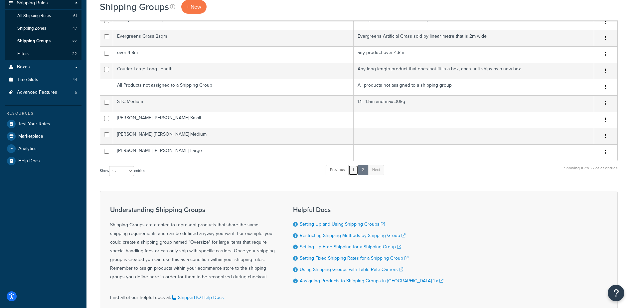
click at [356, 170] on link "1" at bounding box center [353, 170] width 10 height 10
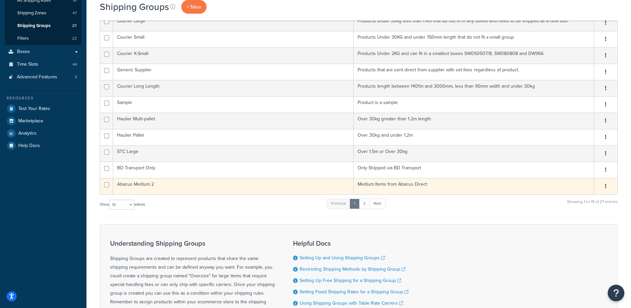
scroll to position [166, 0]
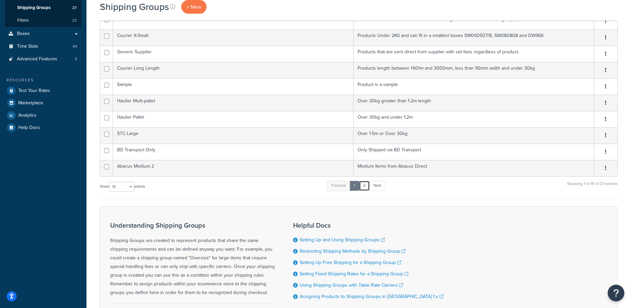
click at [367, 187] on link "2" at bounding box center [364, 185] width 11 height 10
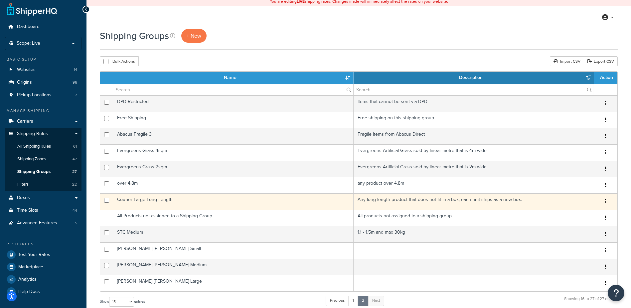
scroll to position [0, 0]
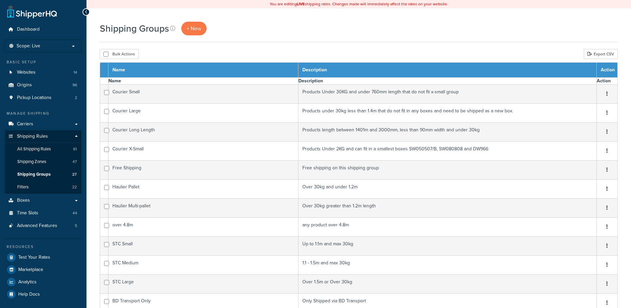
select select "15"
